Goal: Find specific page/section: Find specific page/section

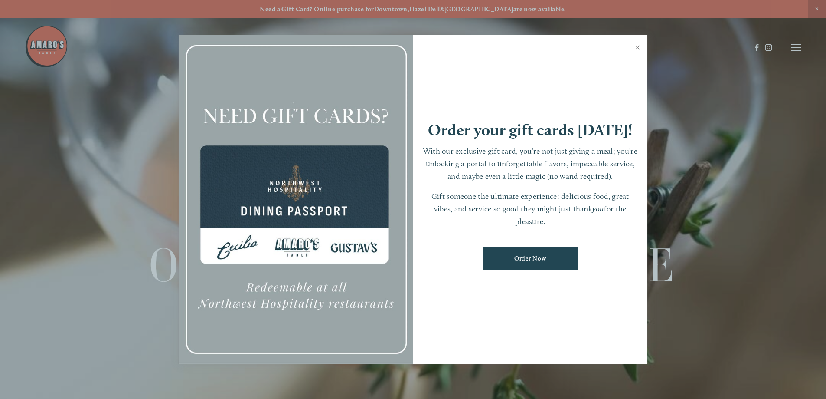
click at [636, 44] on link "Close" at bounding box center [637, 48] width 17 height 24
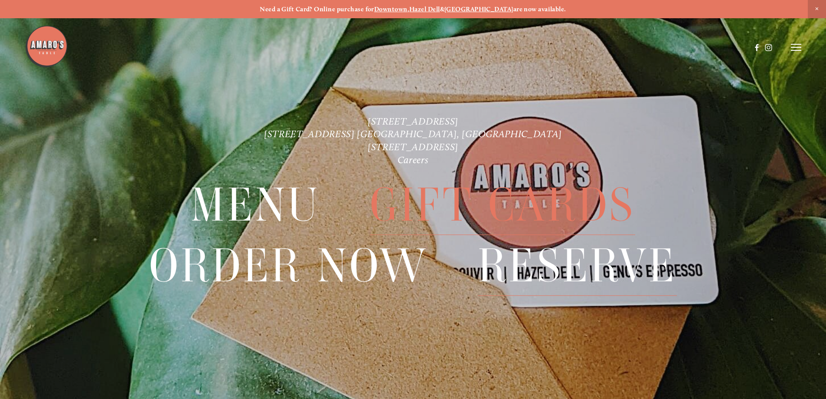
scroll to position [18, 0]
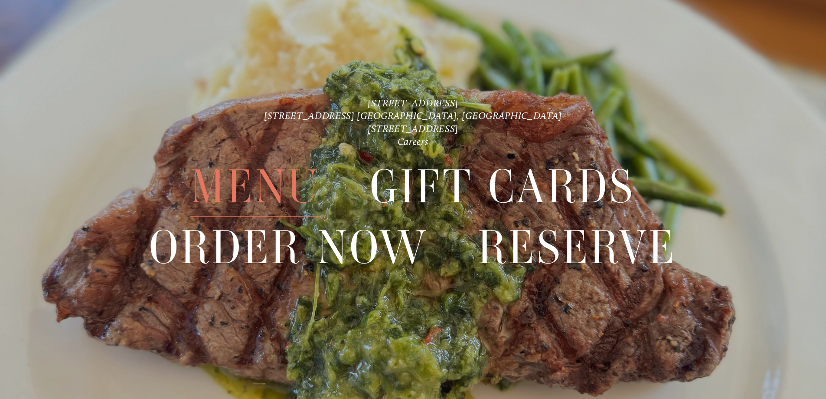
click at [265, 189] on span "Menu" at bounding box center [255, 187] width 129 height 60
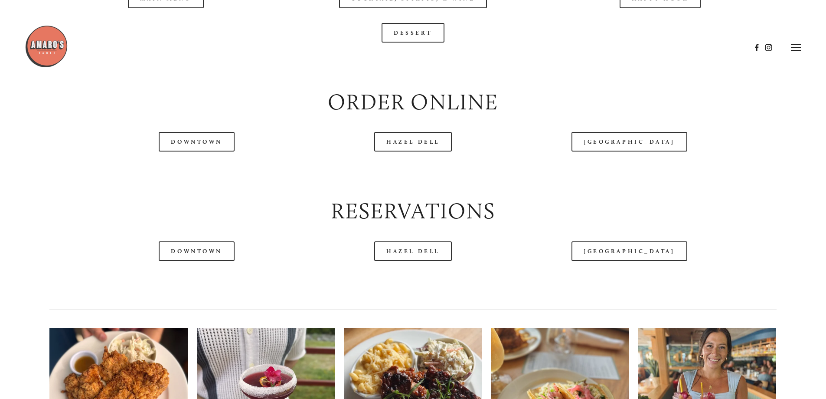
scroll to position [1041, 0]
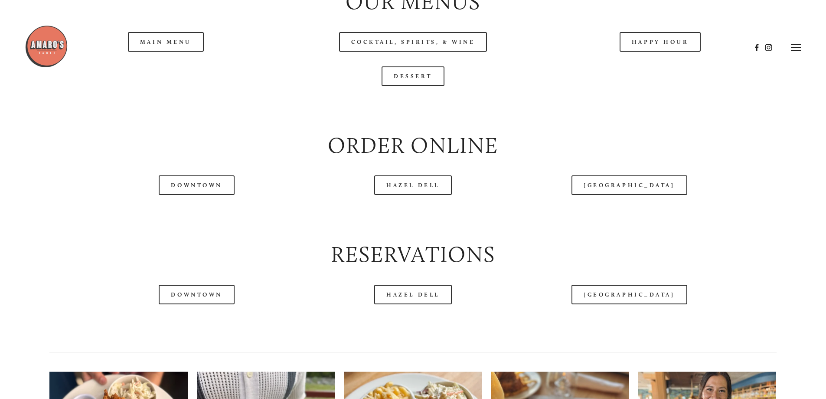
click at [658, 67] on div at bounding box center [388, 47] width 727 height 45
click at [658, 69] on div at bounding box center [388, 47] width 727 height 45
click at [650, 72] on header "Menu Order Now Visit Gallery 0" at bounding box center [413, 47] width 777 height 95
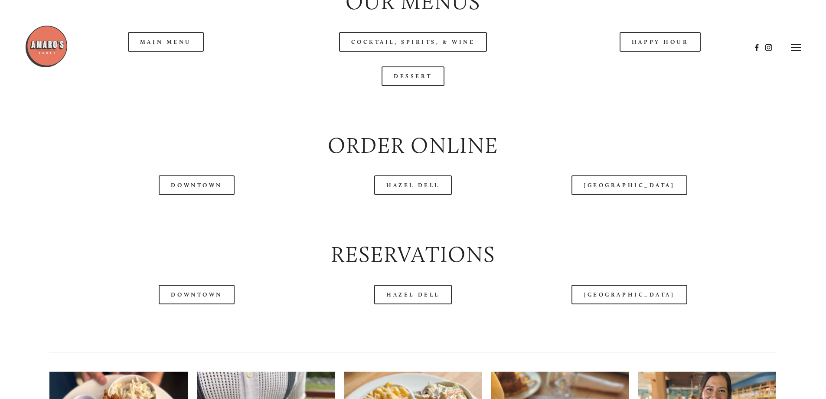
scroll to position [911, 0]
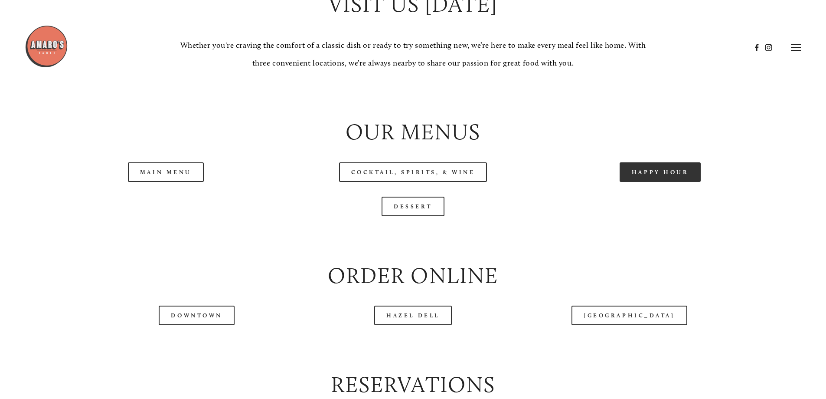
click at [647, 182] on link "Happy Hour" at bounding box center [661, 172] width 82 height 20
